Goal: Information Seeking & Learning: Check status

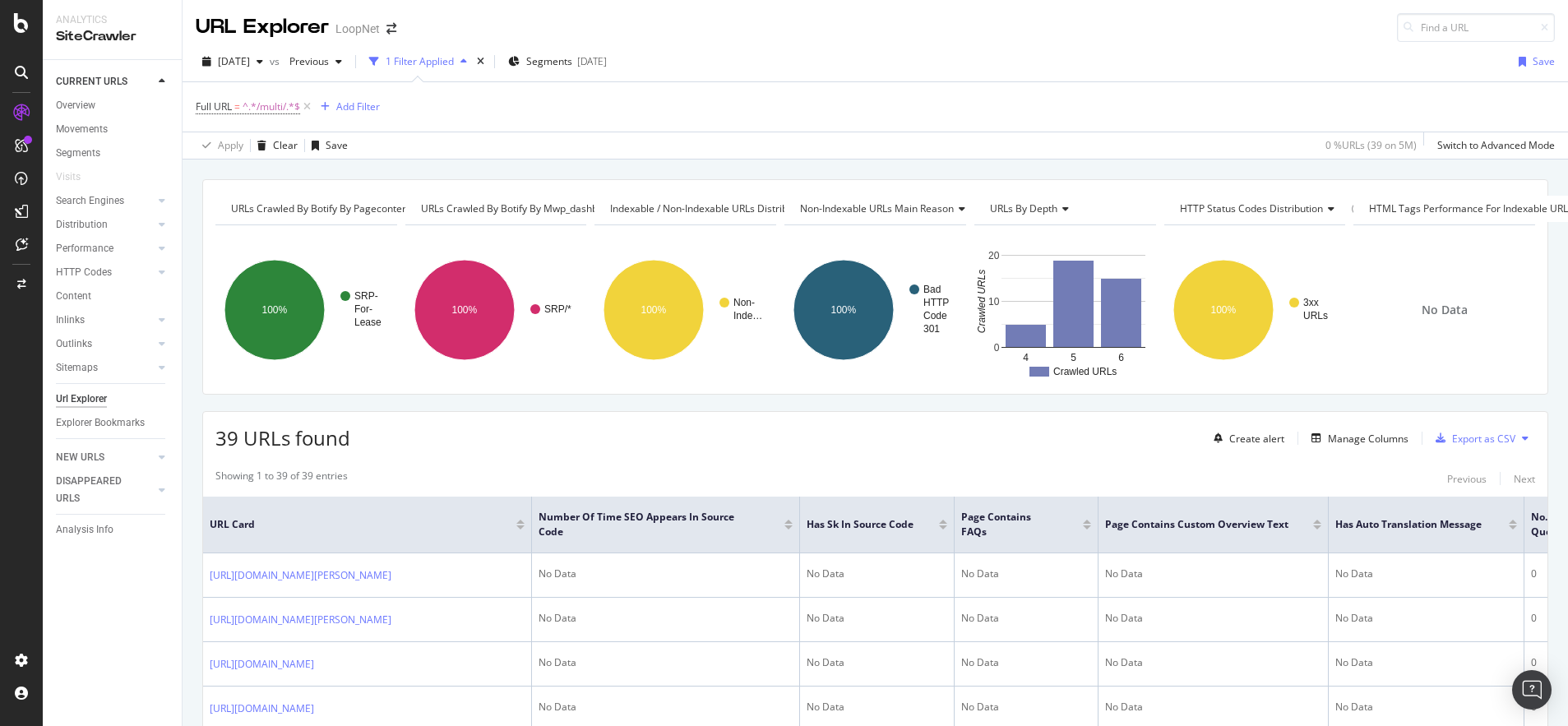
drag, startPoint x: 1134, startPoint y: 643, endPoint x: 1112, endPoint y: 334, distance: 309.8
click at [309, 108] on icon at bounding box center [307, 107] width 14 height 17
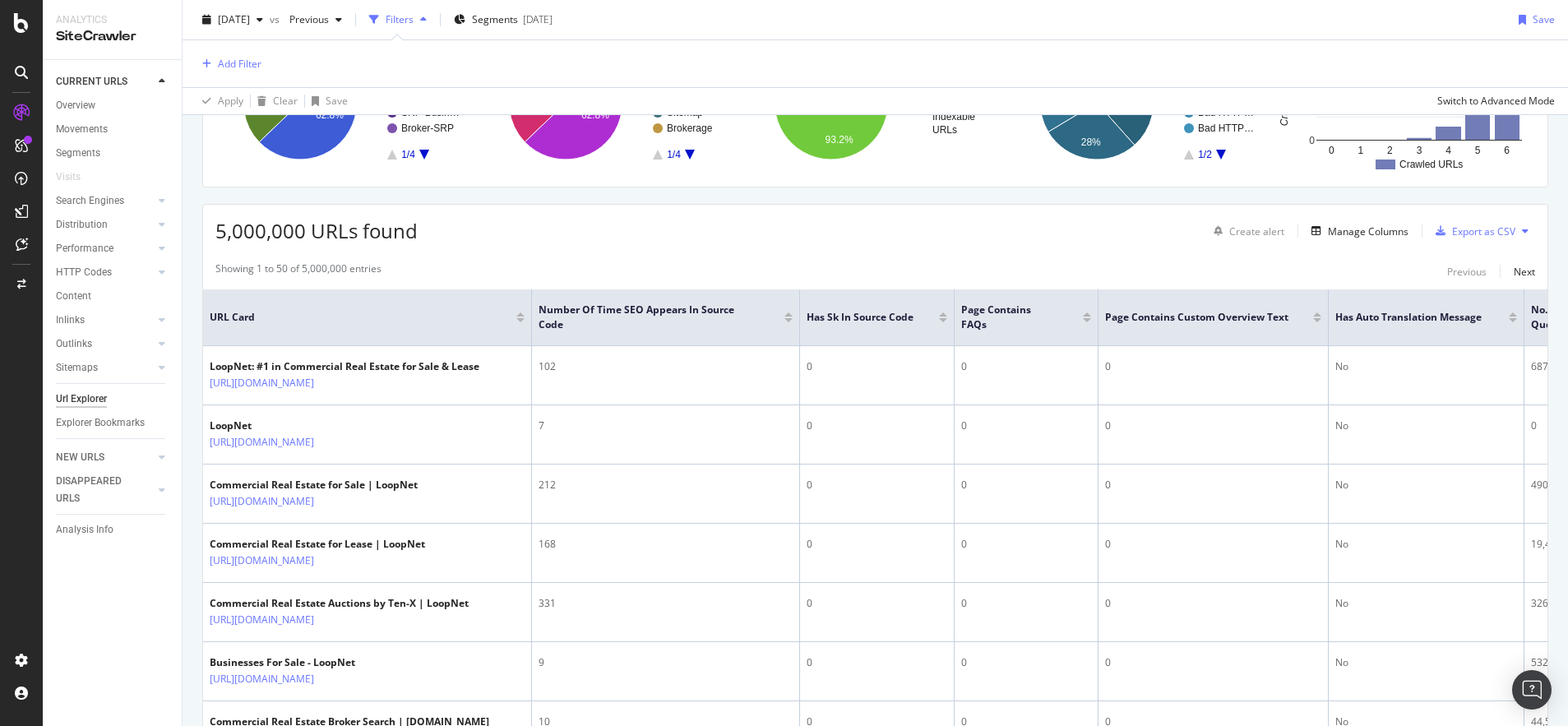
scroll to position [247, 0]
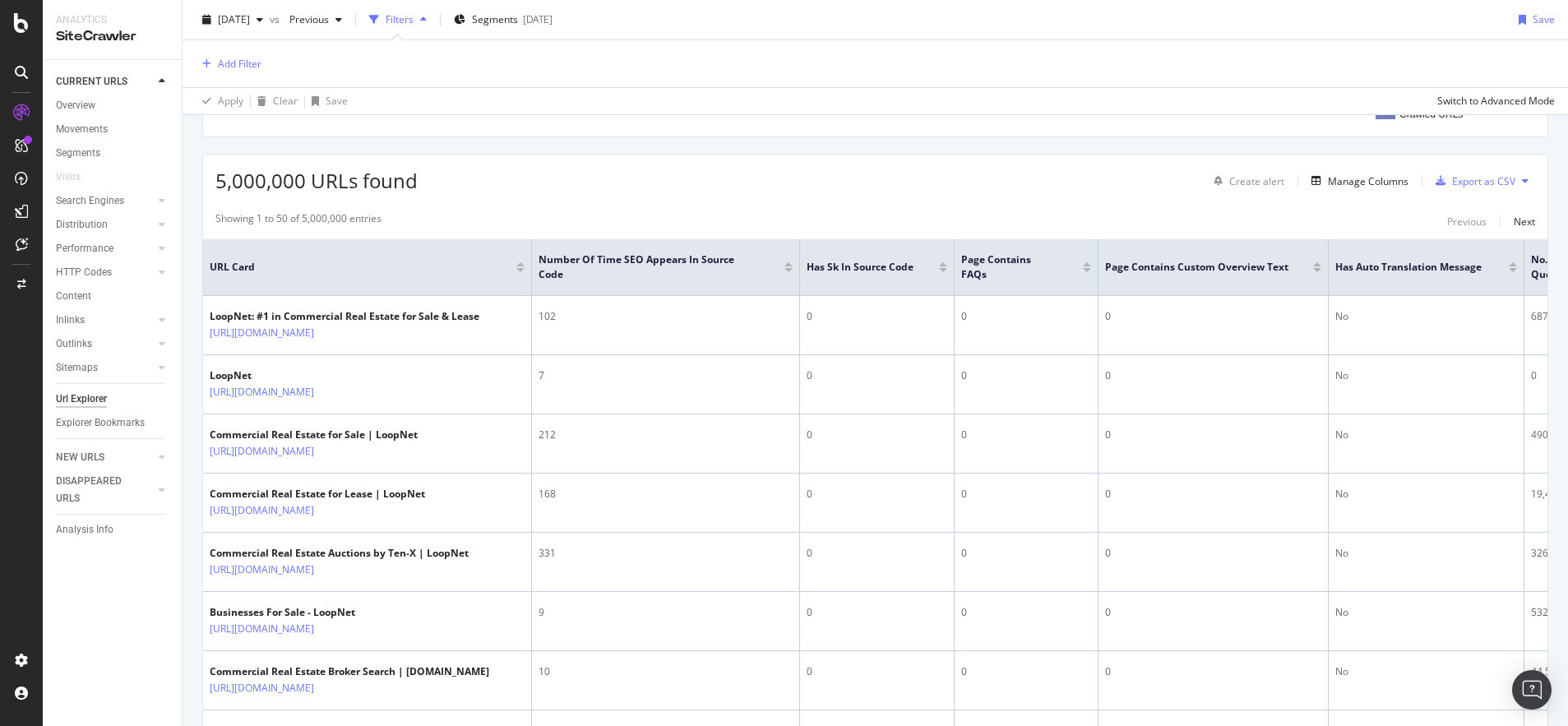
drag, startPoint x: 866, startPoint y: 204, endPoint x: 1173, endPoint y: 223, distance: 307.6
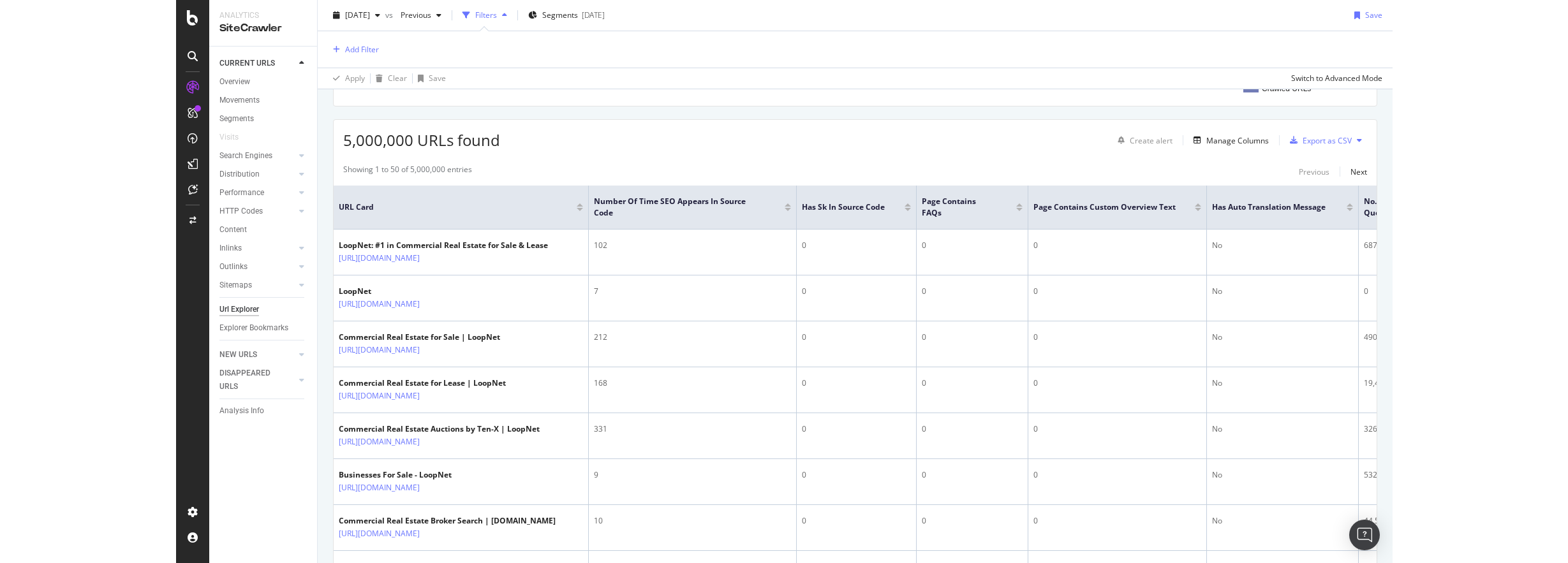
scroll to position [200, 0]
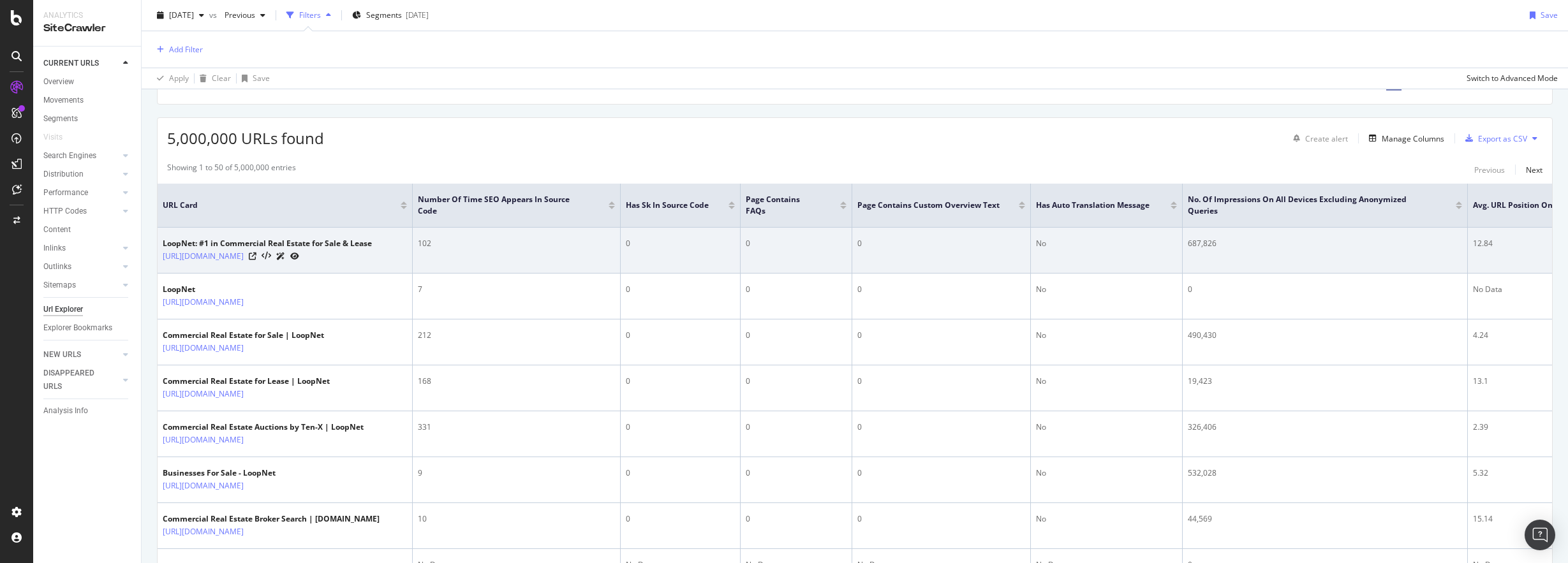
click at [1216, 243] on div "687,826" at bounding box center [1325, 243] width 274 height 11
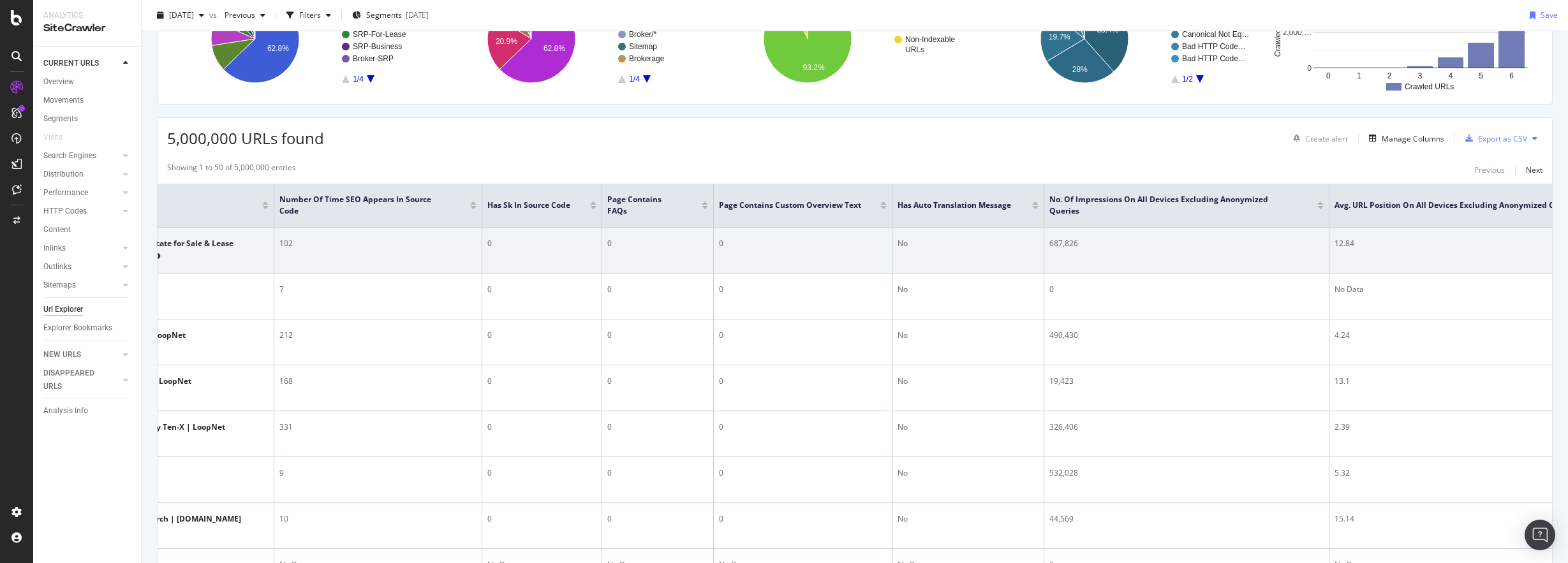
scroll to position [0, 204]
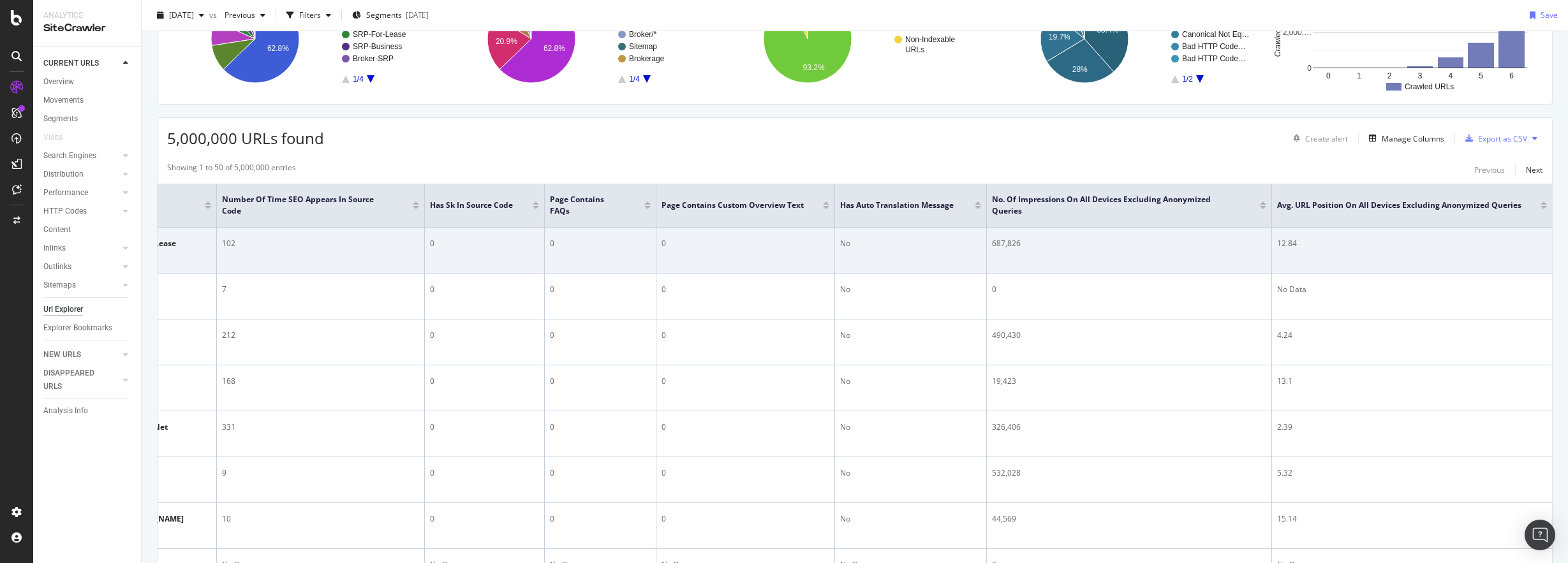
drag, startPoint x: 1294, startPoint y: 255, endPoint x: 1381, endPoint y: 256, distance: 87.0
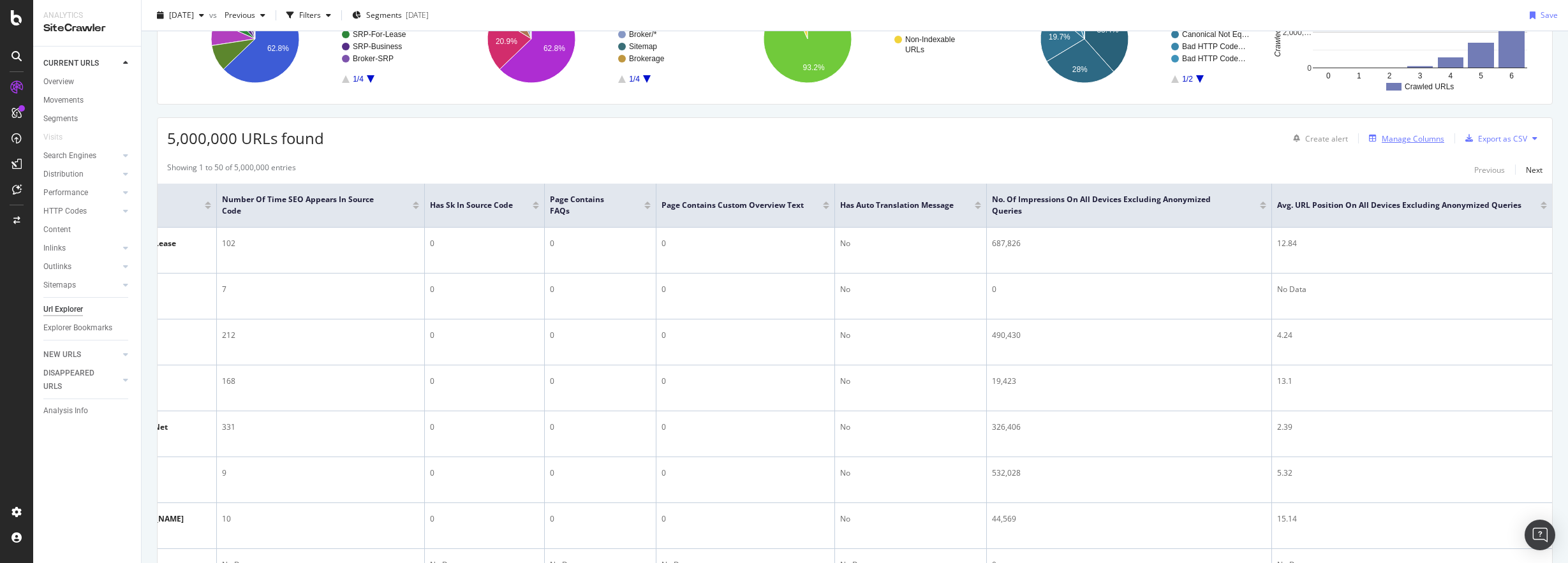
click at [1216, 137] on div "Manage Columns" at bounding box center [1413, 138] width 63 height 11
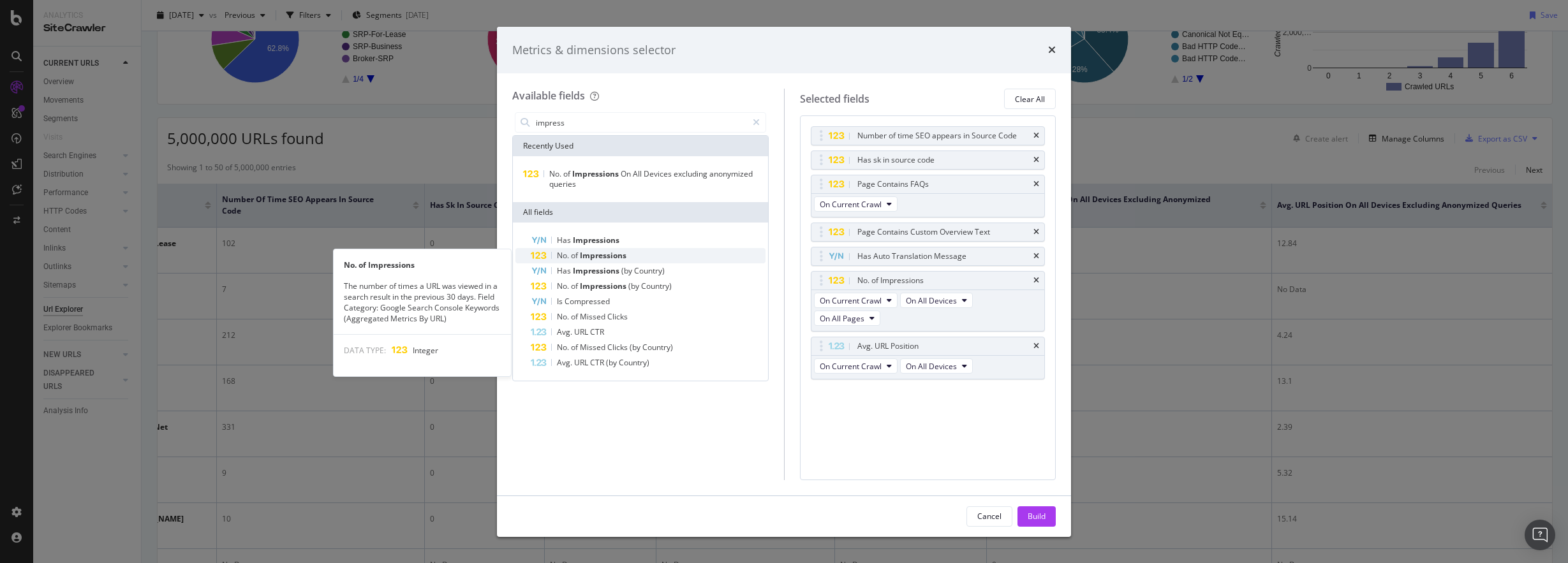
type input "impress"
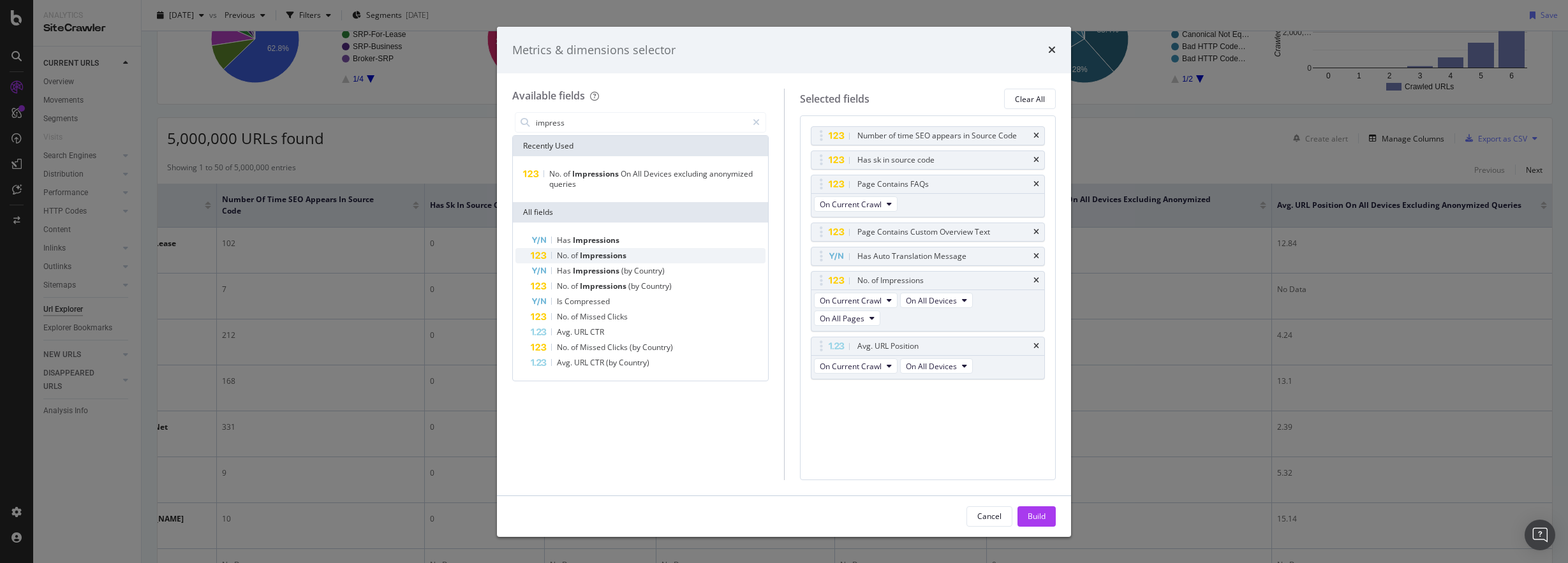
click at [598, 255] on span "Impressions" at bounding box center [603, 255] width 47 height 11
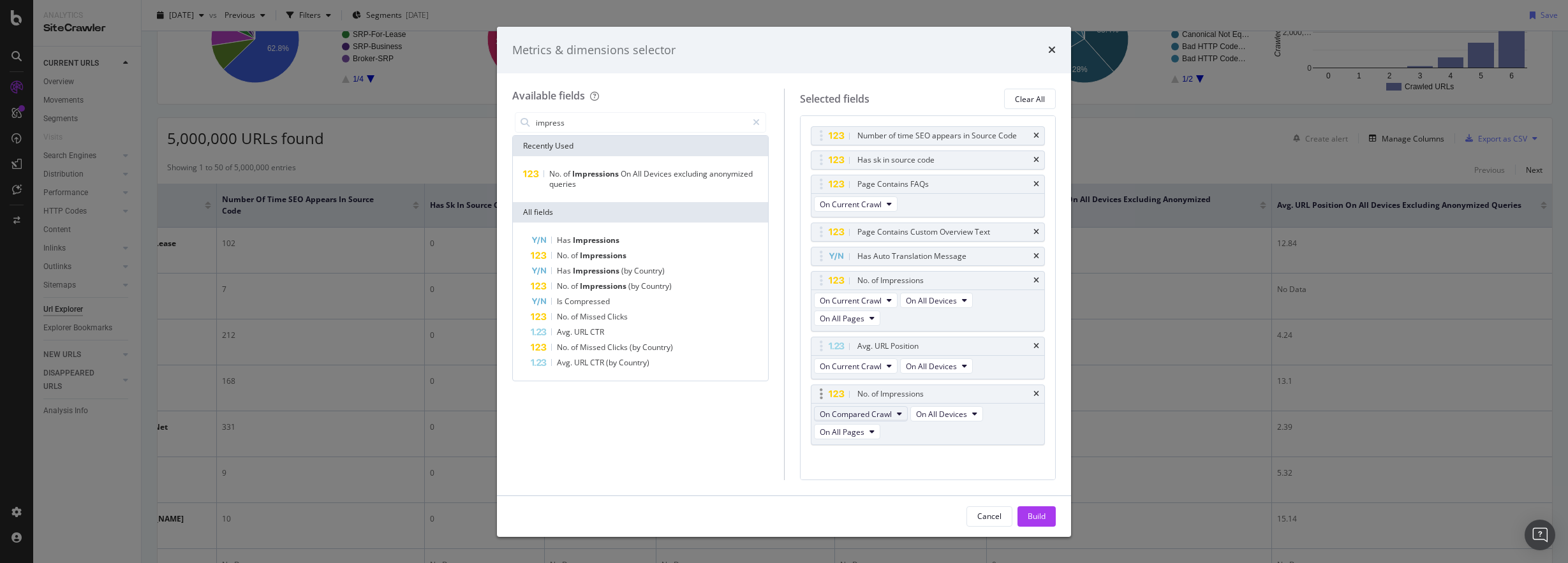
click at [890, 414] on span "On Compared Crawl" at bounding box center [856, 414] width 72 height 11
click at [879, 431] on span "On Current Crawl" at bounding box center [862, 436] width 73 height 11
click at [1035, 519] on div "Build" at bounding box center [1036, 516] width 18 height 11
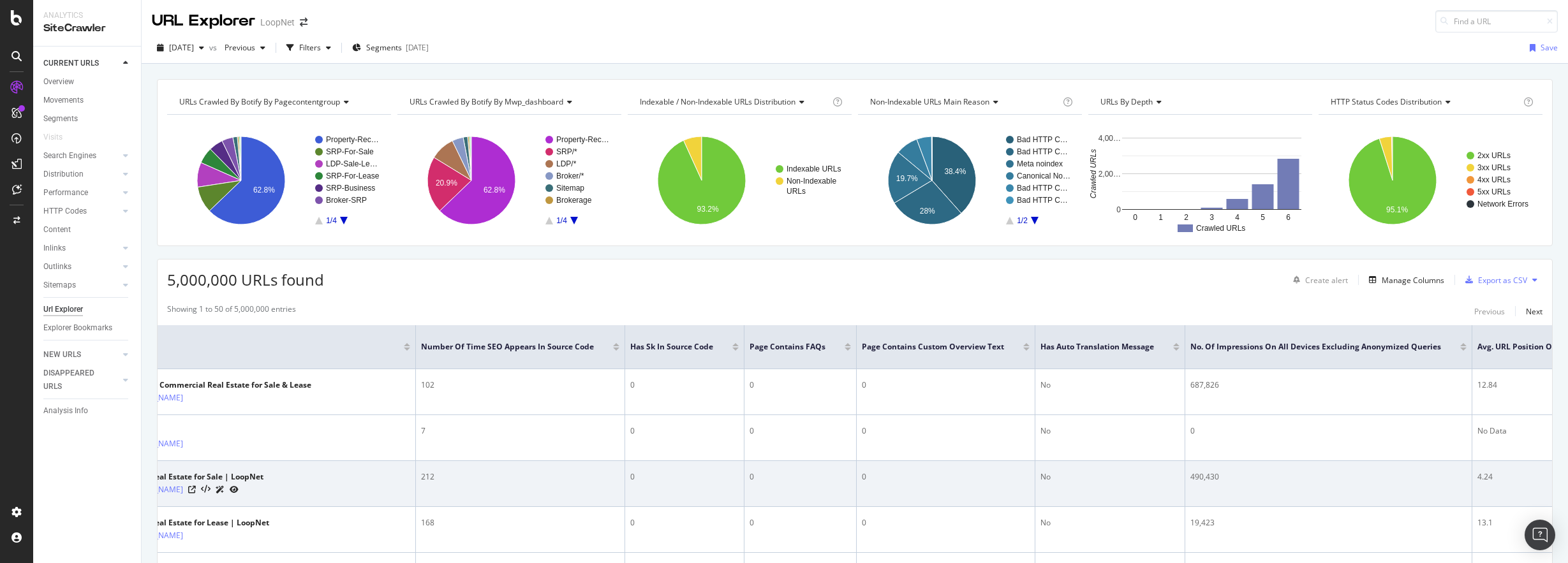
scroll to position [0, 167]
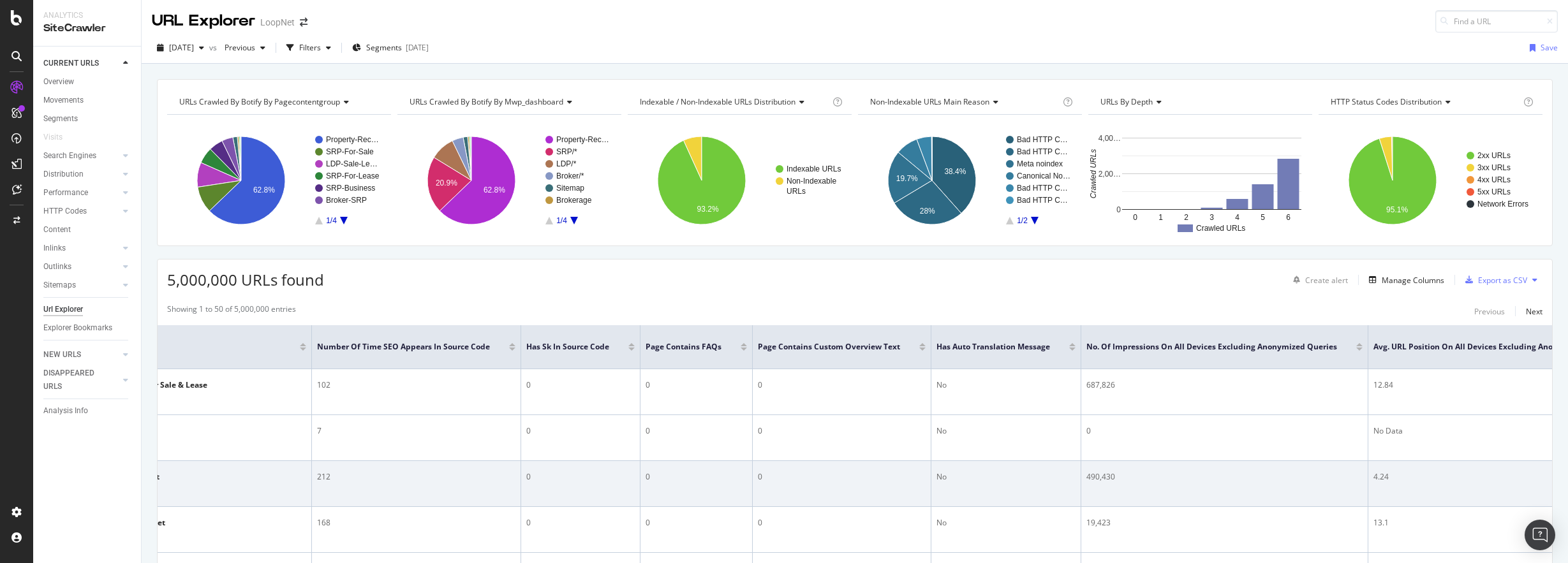
drag, startPoint x: 1010, startPoint y: 473, endPoint x: 1067, endPoint y: 471, distance: 57.0
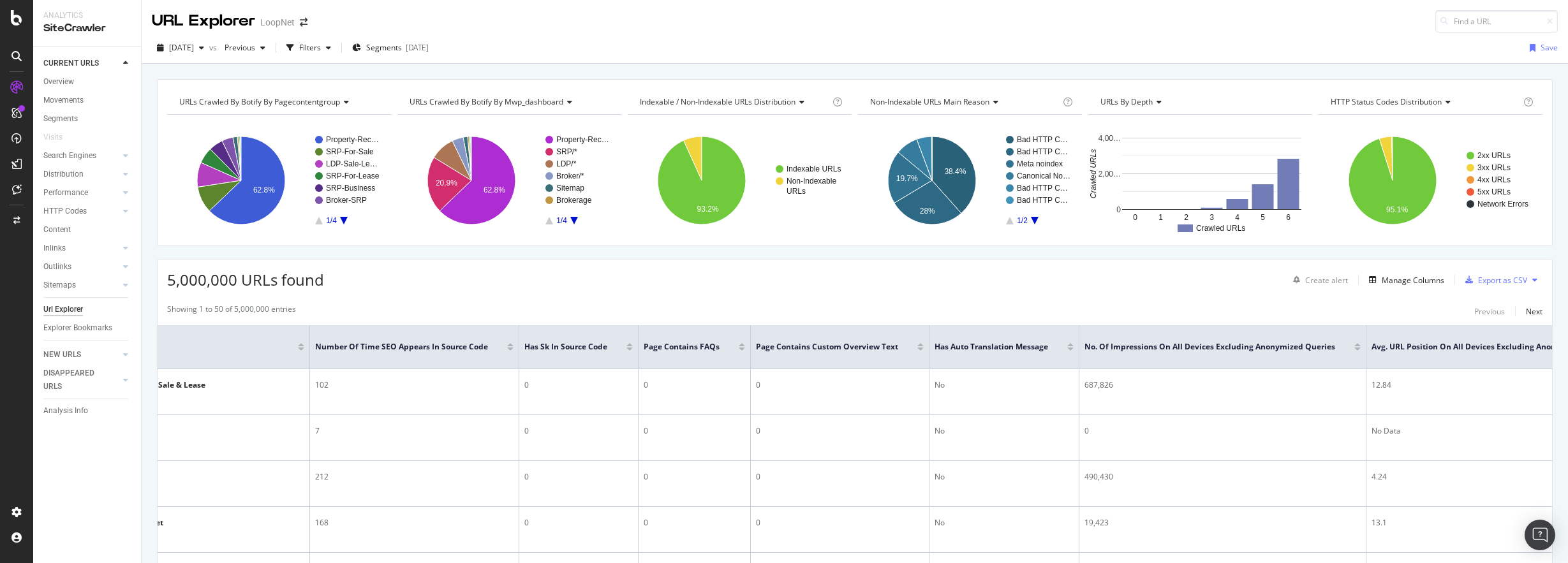
click at [1216, 349] on div at bounding box center [1357, 349] width 6 height 3
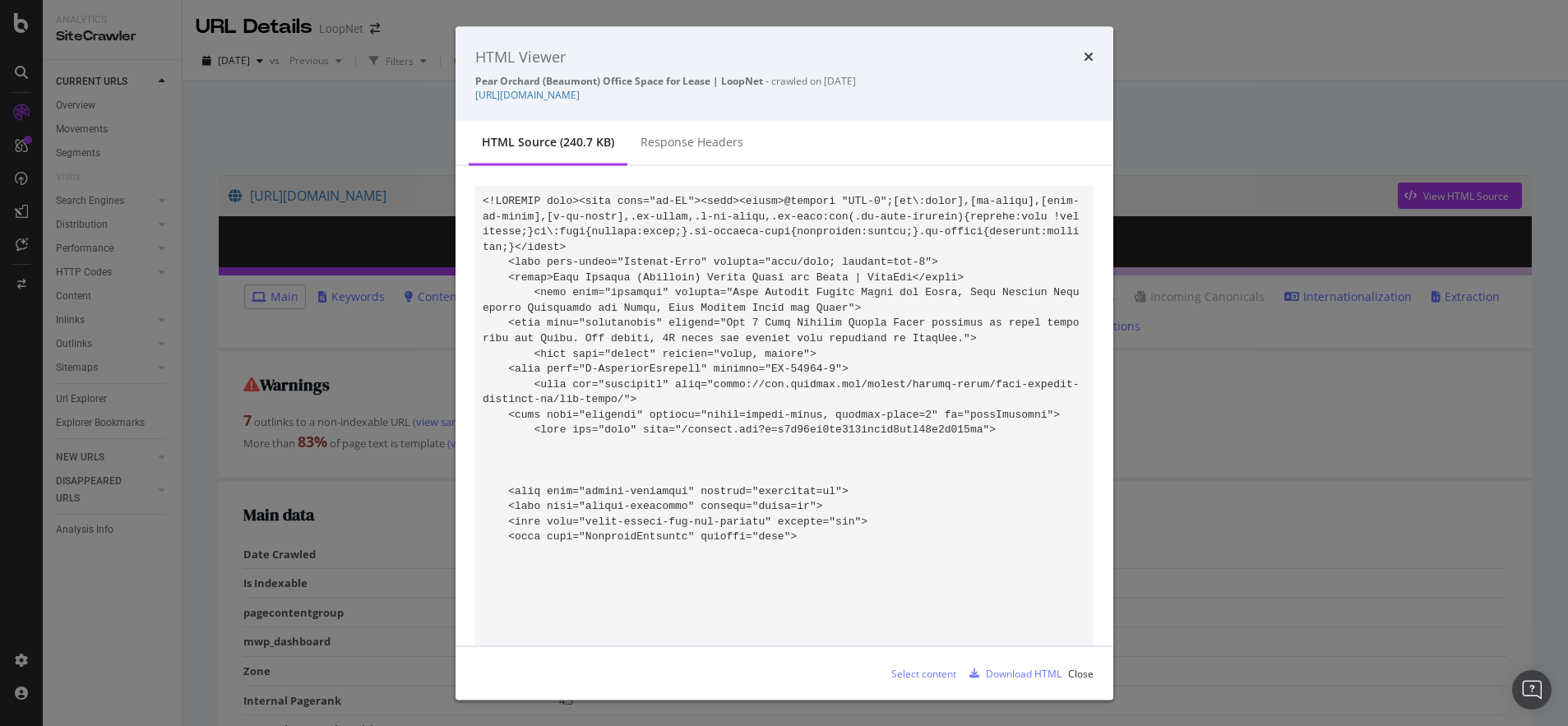
scroll to position [54601, 0]
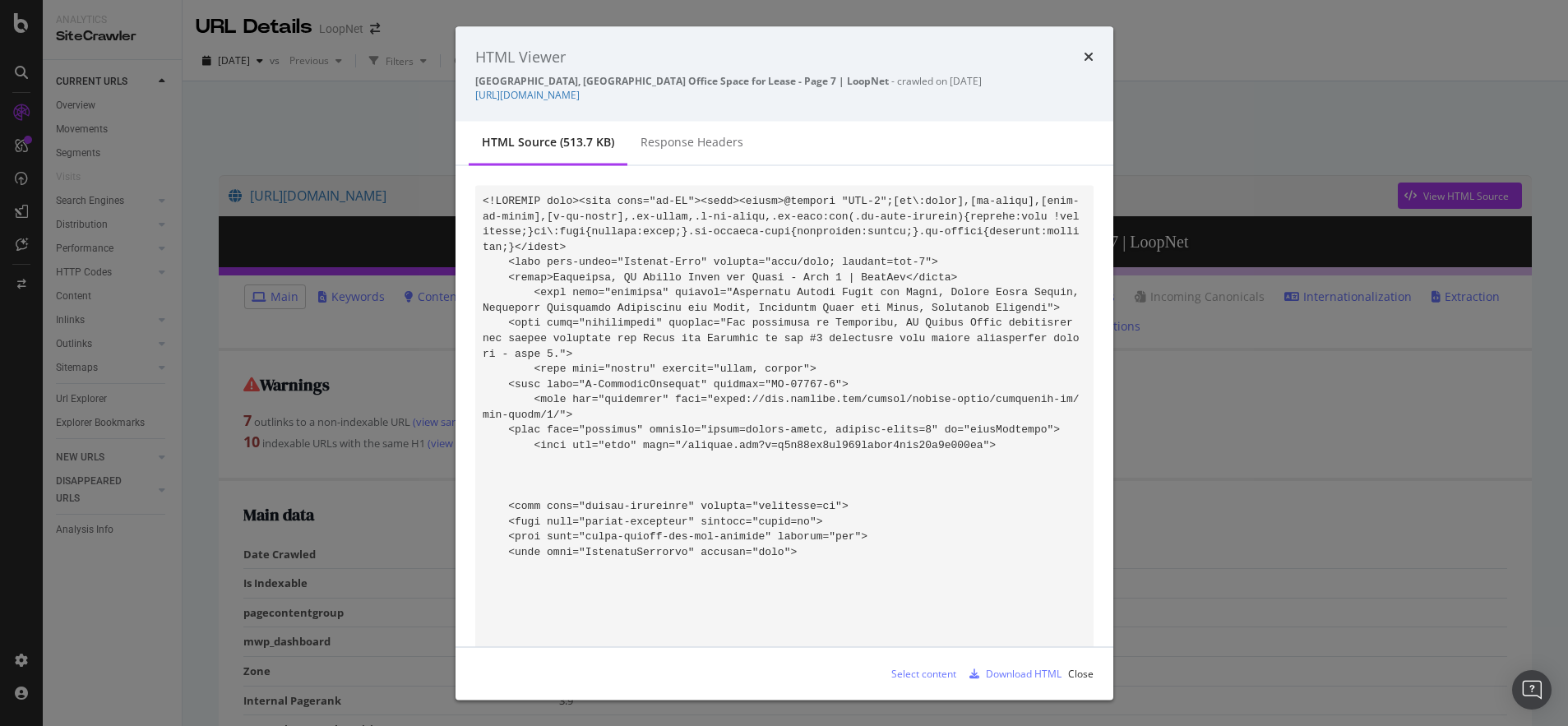
scroll to position [140124, 0]
